Goal: Information Seeking & Learning: Learn about a topic

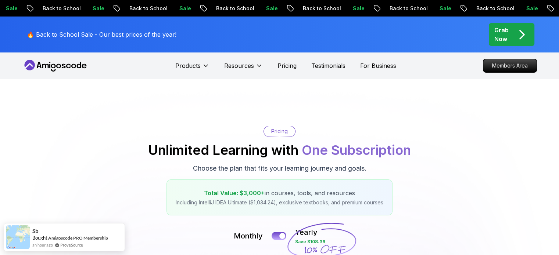
scroll to position [223, 0]
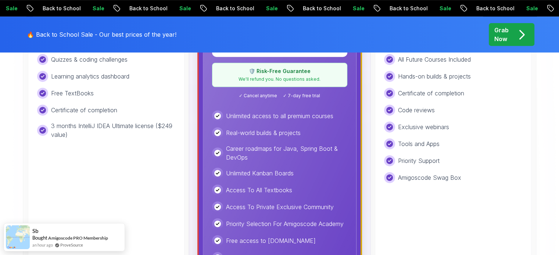
scroll to position [250, 0]
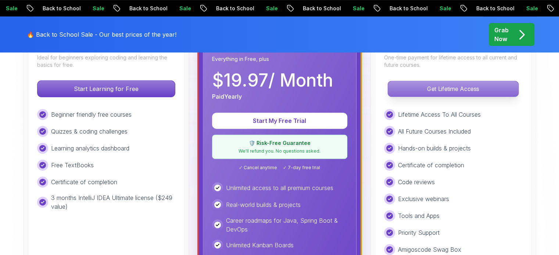
click at [436, 81] on button "Get Lifetime Access" at bounding box center [452, 89] width 131 height 16
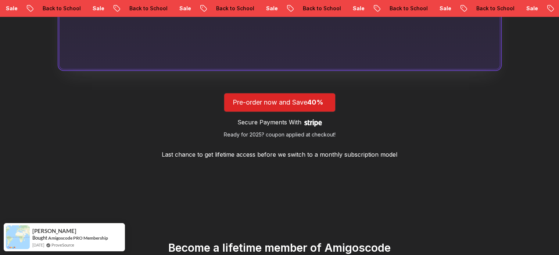
scroll to position [893, 0]
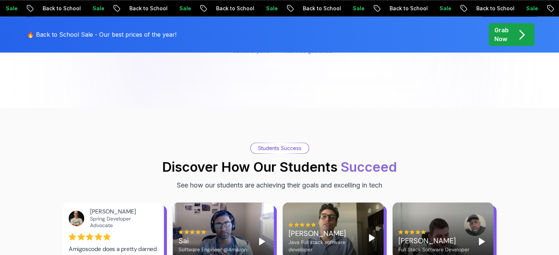
scroll to position [250, 0]
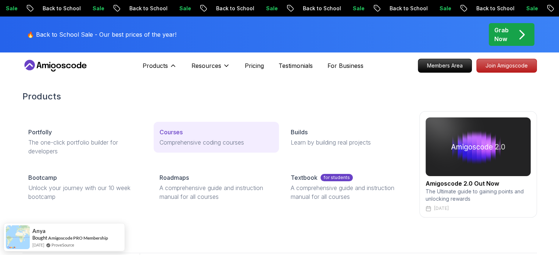
click at [173, 132] on p "Courses" at bounding box center [170, 132] width 23 height 9
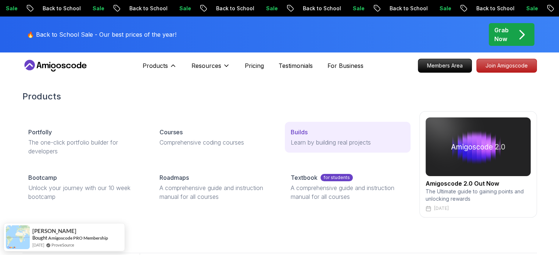
click at [293, 138] on p "Learn by building real projects" at bounding box center [346, 142] width 113 height 9
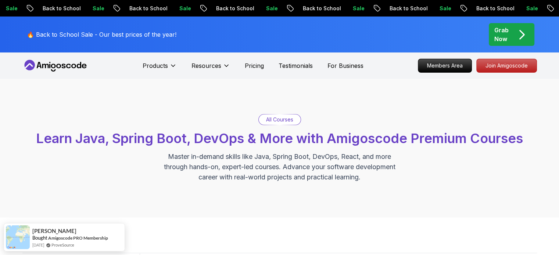
click at [48, 64] on icon at bounding box center [55, 66] width 66 height 12
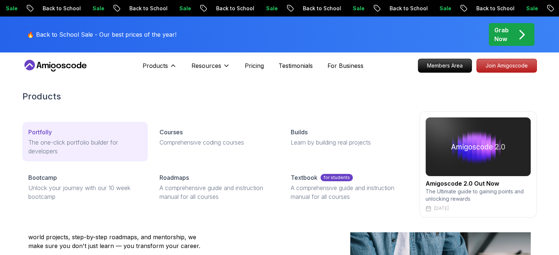
click at [37, 140] on p "The one-click portfolio builder for developers" at bounding box center [84, 147] width 113 height 18
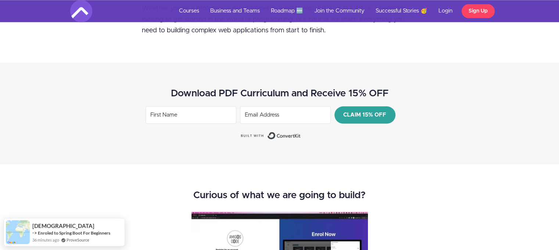
scroll to position [915, 0]
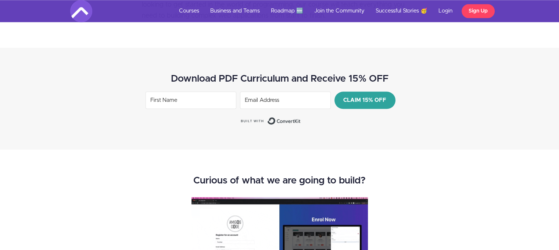
click at [190, 103] on input "First Name" at bounding box center [190, 99] width 91 height 17
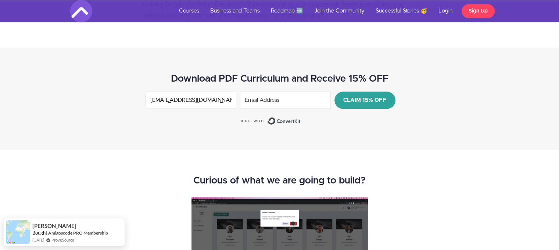
click at [174, 100] on input "[EMAIL_ADDRESS][DOMAIN_NAME]" at bounding box center [190, 99] width 91 height 17
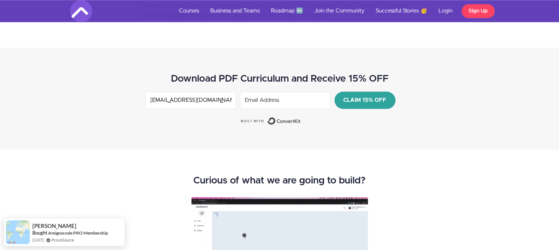
click at [174, 100] on input "[EMAIL_ADDRESS][DOMAIN_NAME]" at bounding box center [190, 99] width 91 height 17
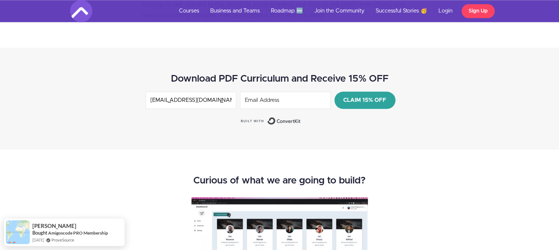
click at [174, 100] on input "[EMAIL_ADDRESS][DOMAIN_NAME]" at bounding box center [190, 99] width 91 height 17
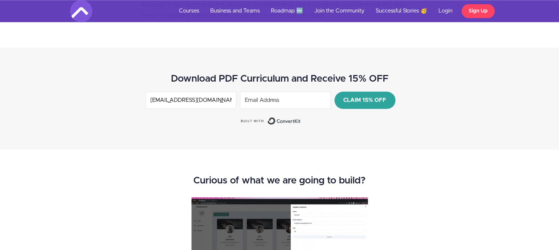
type input "[EMAIL_ADDRESS][DOMAIN_NAME]"
click at [267, 98] on input "Email Address" at bounding box center [285, 99] width 91 height 17
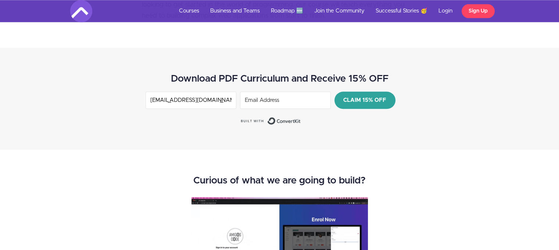
paste input "[EMAIL_ADDRESS][DOMAIN_NAME]"
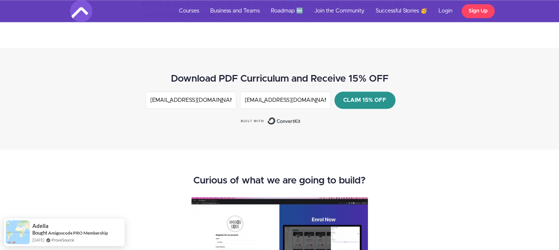
type input "[EMAIL_ADDRESS][DOMAIN_NAME]"
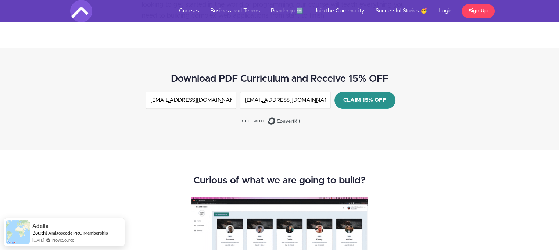
click at [350, 98] on span "CLAIM 15% OFF" at bounding box center [364, 100] width 61 height 17
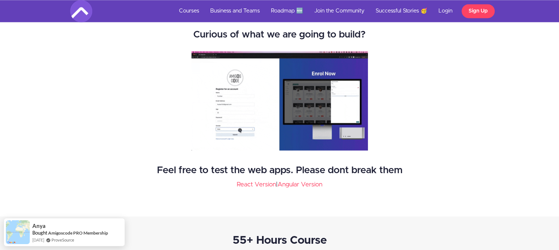
scroll to position [1059, 0]
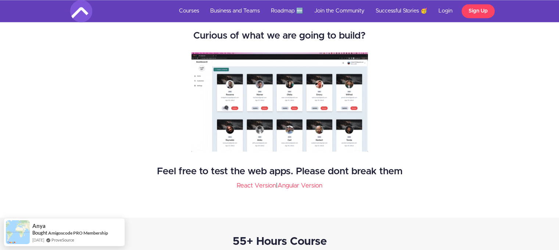
click at [264, 105] on img at bounding box center [279, 101] width 176 height 99
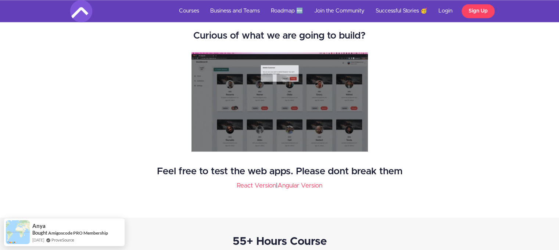
click at [264, 105] on img at bounding box center [279, 101] width 176 height 99
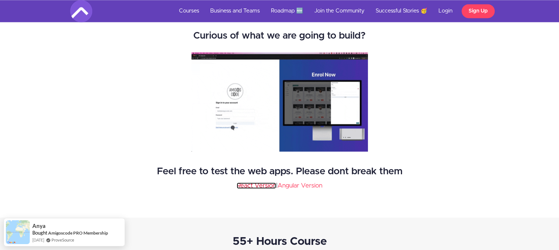
click at [259, 186] on link "React Version" at bounding box center [255, 185] width 39 height 6
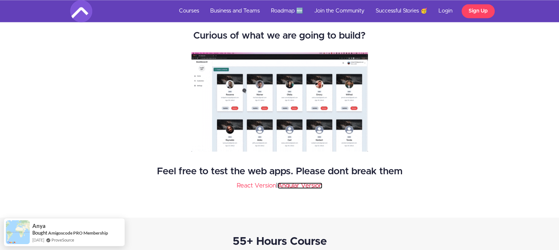
click at [295, 183] on link "Angular Version" at bounding box center [299, 185] width 45 height 6
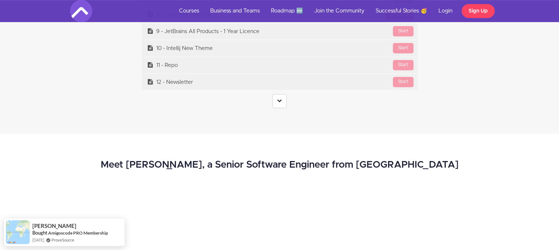
scroll to position [3086, 0]
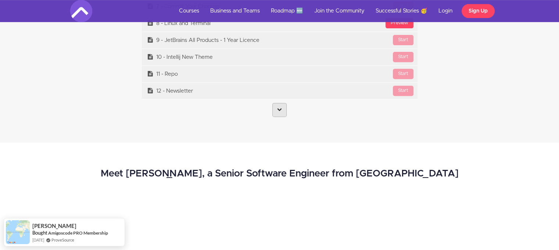
click at [282, 111] on link at bounding box center [279, 110] width 14 height 14
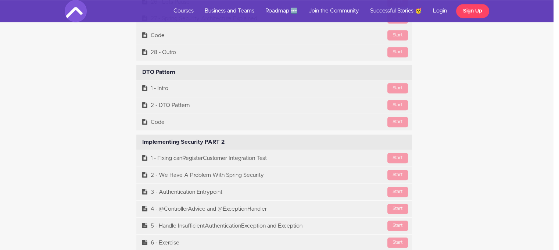
scroll to position [11775, 6]
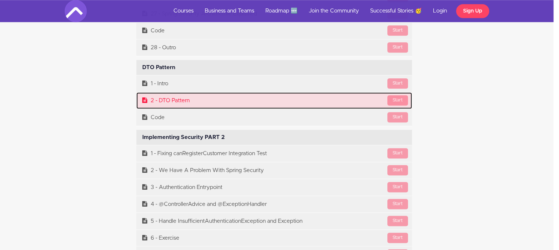
click at [157, 92] on link "Start 2 - DTO Pattern" at bounding box center [273, 100] width 275 height 17
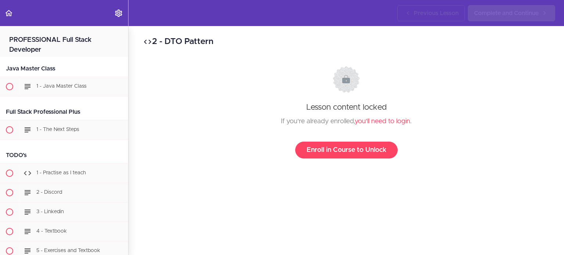
scroll to position [10851, 0]
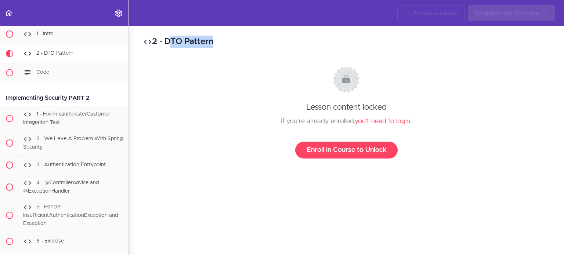
drag, startPoint x: 169, startPoint y: 41, endPoint x: 219, endPoint y: 41, distance: 49.6
click at [219, 41] on h2 "2 - DTO Pattern" at bounding box center [346, 42] width 406 height 12
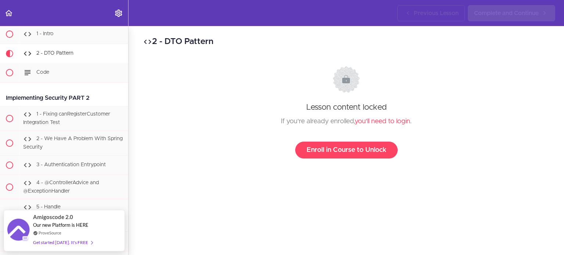
drag, startPoint x: 223, startPoint y: 41, endPoint x: 241, endPoint y: 40, distance: 18.1
click at [241, 40] on h2 "2 - DTO Pattern" at bounding box center [346, 42] width 406 height 12
drag, startPoint x: 241, startPoint y: 40, endPoint x: 189, endPoint y: 40, distance: 51.0
click at [189, 40] on h2 "2 - DTO Pattern" at bounding box center [346, 42] width 406 height 12
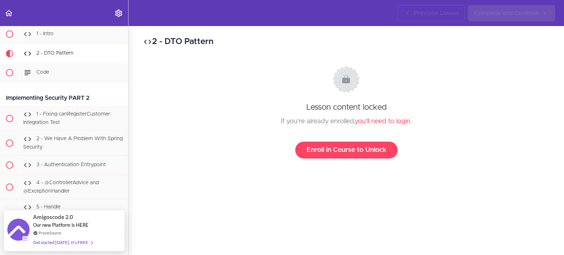
click at [189, 40] on h2 "2 - DTO Pattern" at bounding box center [346, 42] width 406 height 12
drag, startPoint x: 173, startPoint y: 41, endPoint x: 200, endPoint y: 41, distance: 27.2
click at [200, 41] on h2 "2 - DTO Pattern" at bounding box center [346, 42] width 406 height 12
drag, startPoint x: 168, startPoint y: 41, endPoint x: 217, endPoint y: 42, distance: 49.2
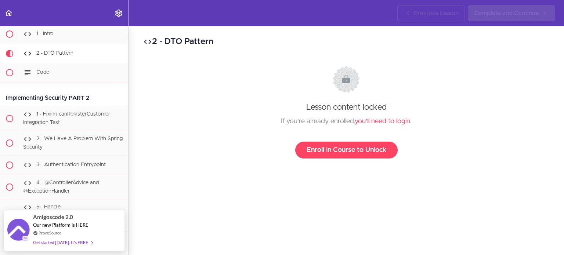
click at [217, 42] on h2 "2 - DTO Pattern" at bounding box center [346, 42] width 406 height 12
